Goal: Information Seeking & Learning: Learn about a topic

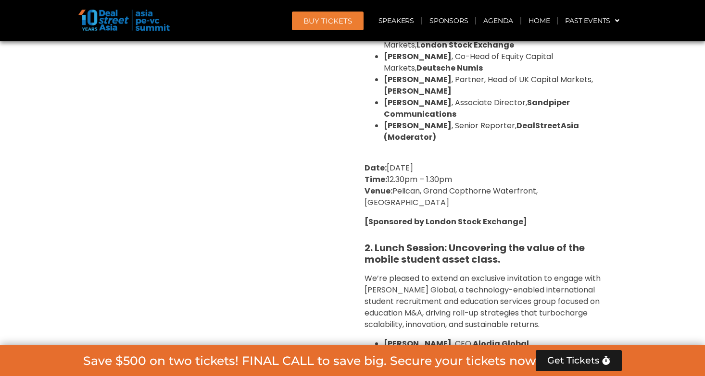
scroll to position [2322, 0]
drag, startPoint x: 550, startPoint y: 218, endPoint x: 483, endPoint y: 217, distance: 66.8
click at [483, 339] on li "[PERSON_NAME] , CEO, Alodia Global" at bounding box center [498, 345] width 231 height 12
copy strong "Alodia Global"
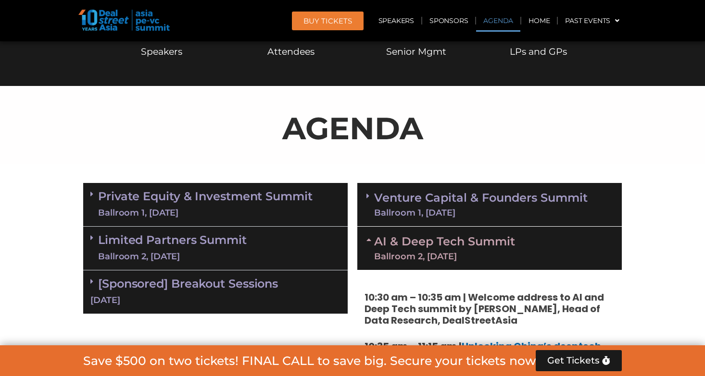
scroll to position [470, 0]
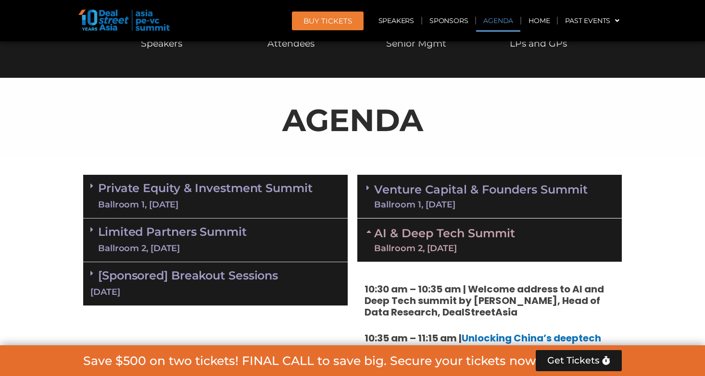
click at [489, 250] on div "Ballroom 2, [DATE]" at bounding box center [444, 248] width 141 height 9
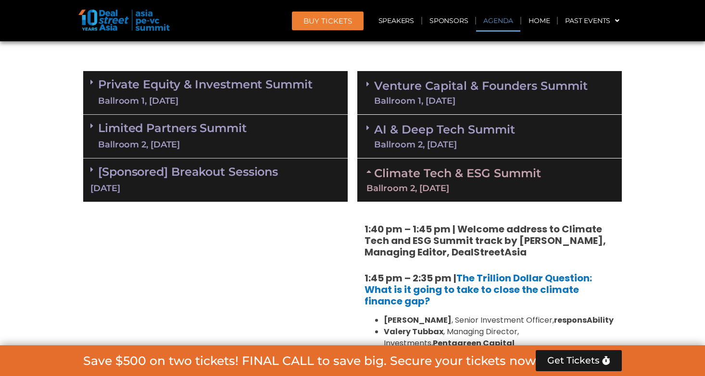
scroll to position [585, 0]
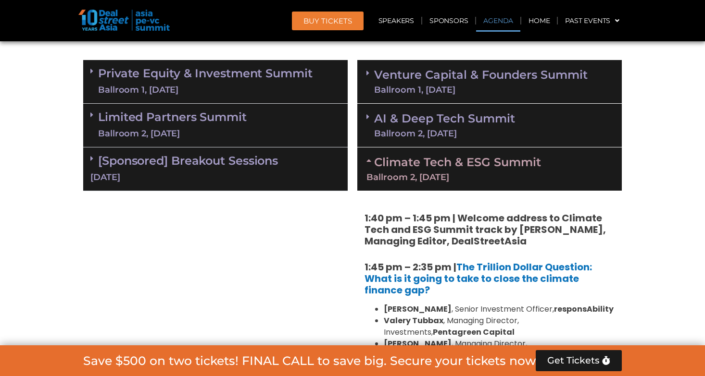
click at [478, 166] on link "Climate Tech & ESG Summit Ballroom 2, [DATE]" at bounding box center [489, 168] width 246 height 26
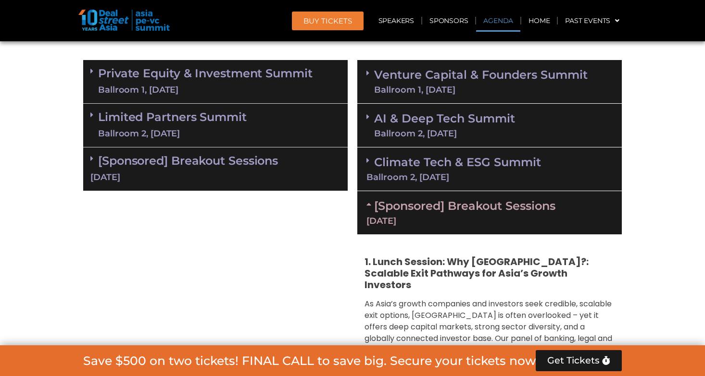
click at [477, 123] on link "AI & Deep Tech Summit Ballroom 2, [DATE]" at bounding box center [444, 125] width 141 height 25
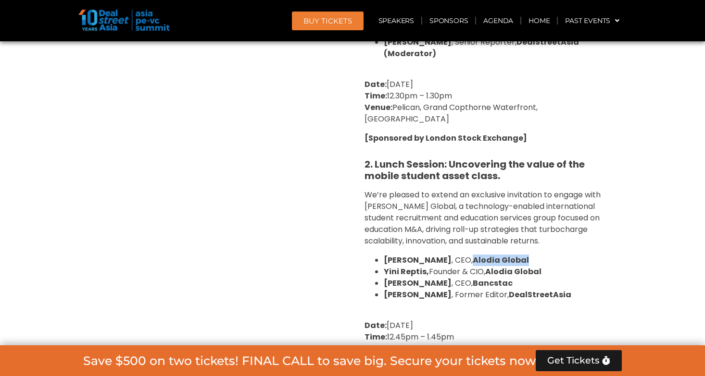
scroll to position [1635, 0]
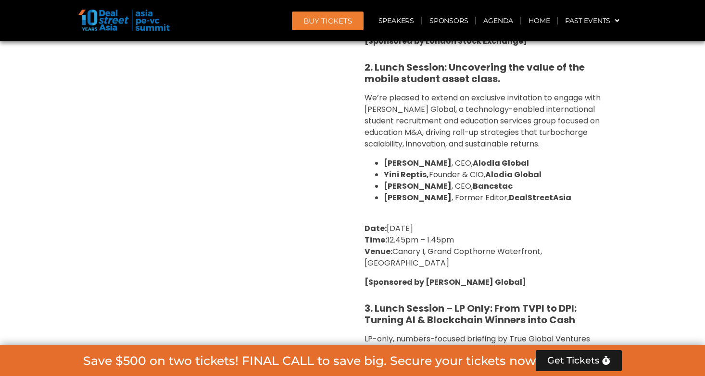
click at [530, 220] on div "1. Lunch Session: Why [GEOGRAPHIC_DATA]?: Scalable Exit Pathways for Asia’s Gro…" at bounding box center [489, 91] width 264 height 862
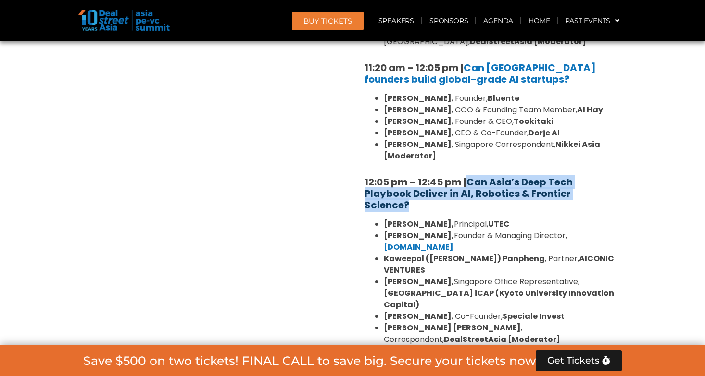
scroll to position [867, 0]
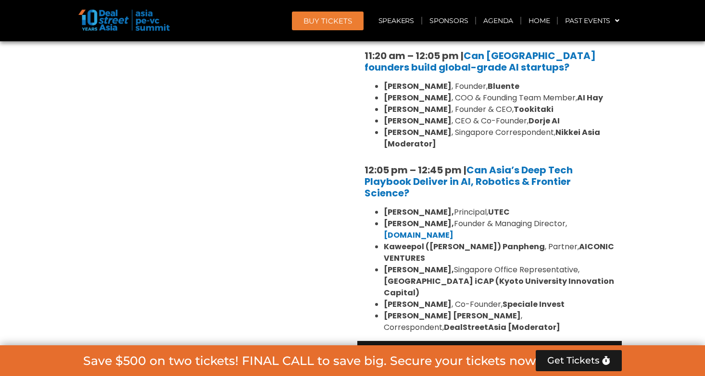
click at [418, 241] on strong "Kaweepol ([PERSON_NAME]) Panpheng" at bounding box center [463, 246] width 161 height 11
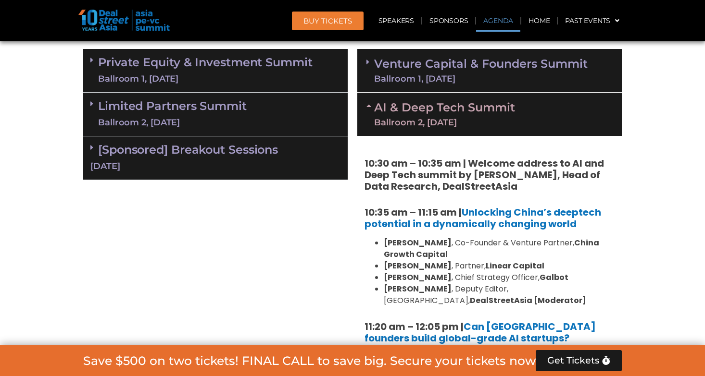
scroll to position [479, 0]
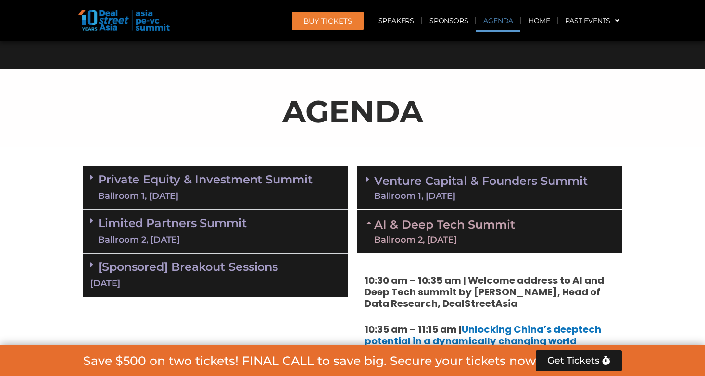
click at [490, 181] on link "Venture Capital & Founders​ Summit Ballroom 1, [DATE]" at bounding box center [480, 187] width 213 height 25
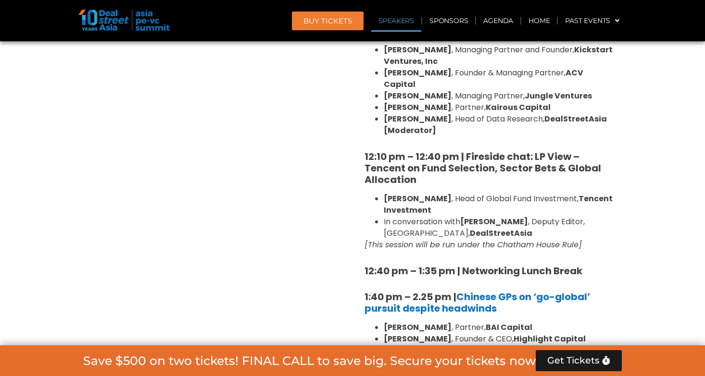
scroll to position [1089, 0]
